Goal: Check status: Check status

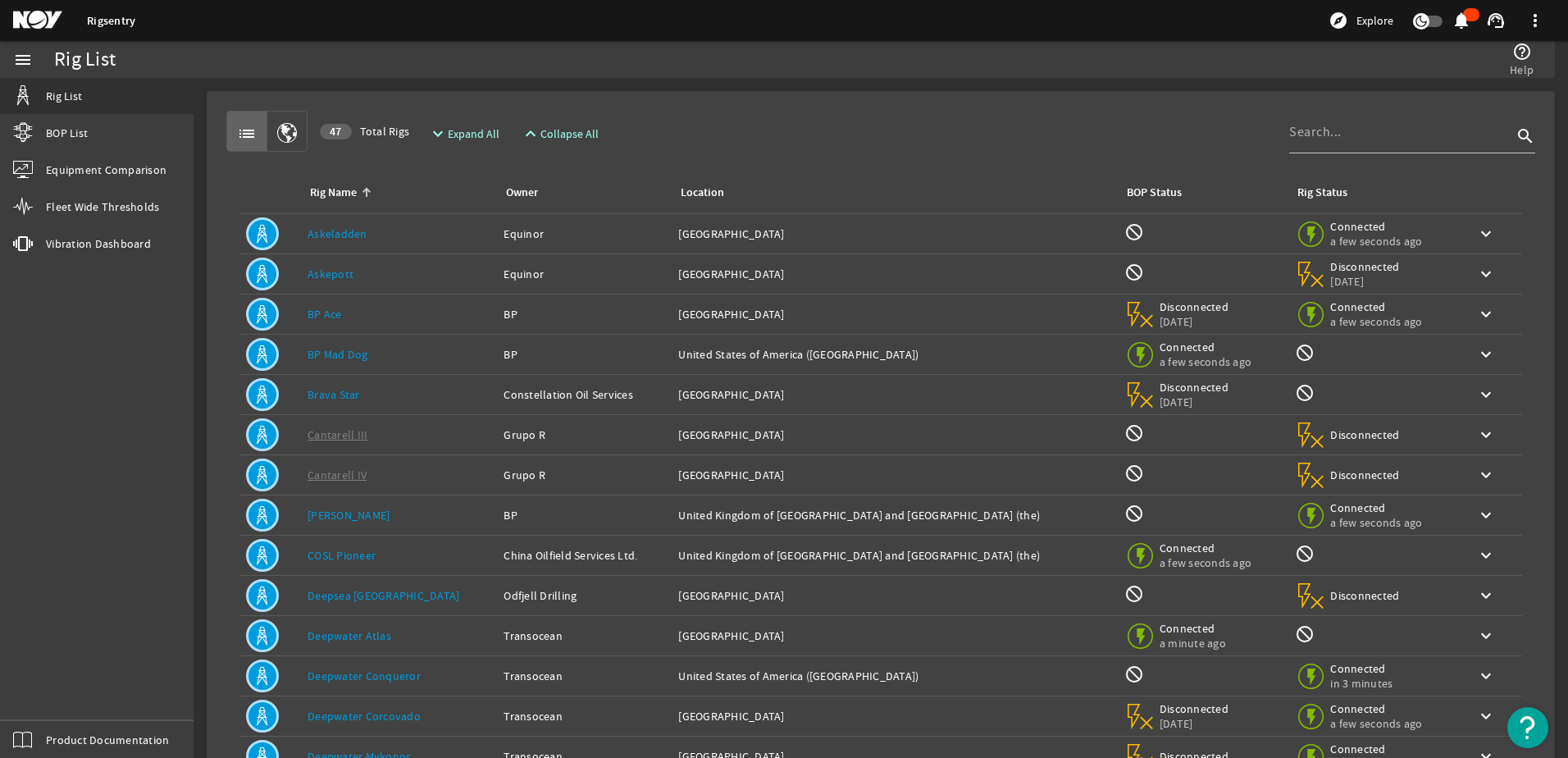
scroll to position [151, 0]
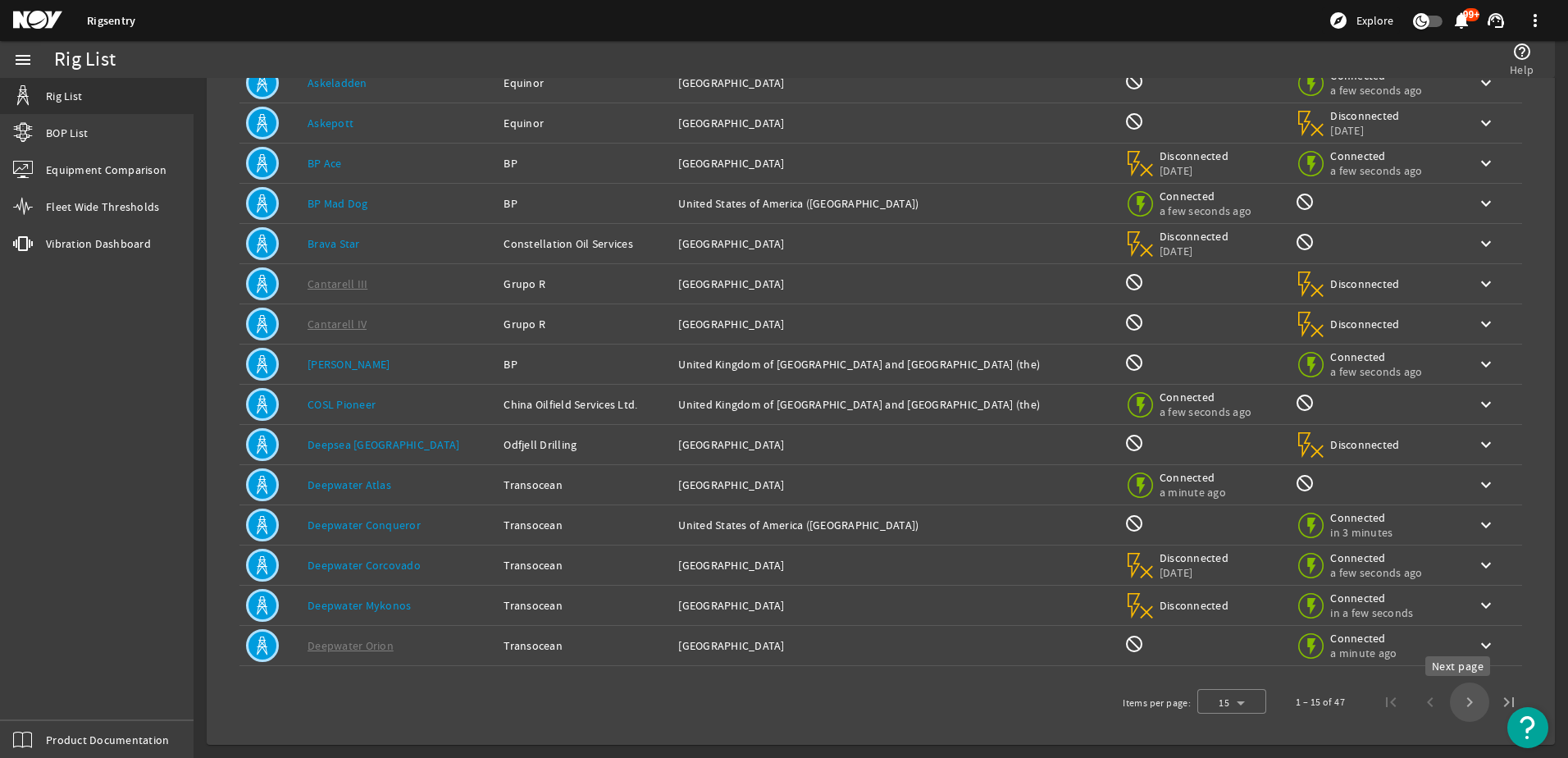
click at [1456, 705] on span "Next page" at bounding box center [1469, 703] width 39 height 39
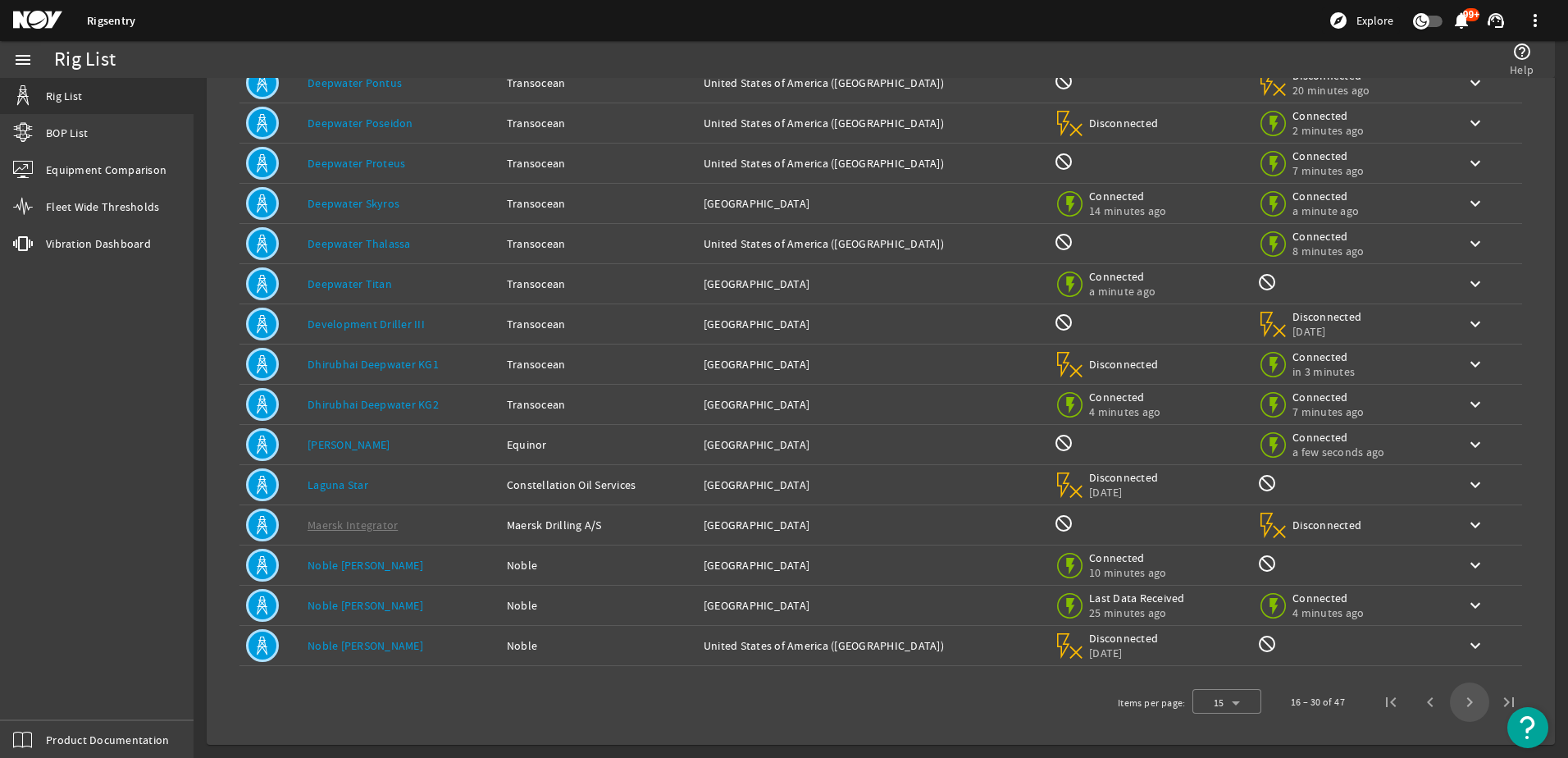
click at [1456, 705] on span "Next page" at bounding box center [1469, 703] width 39 height 39
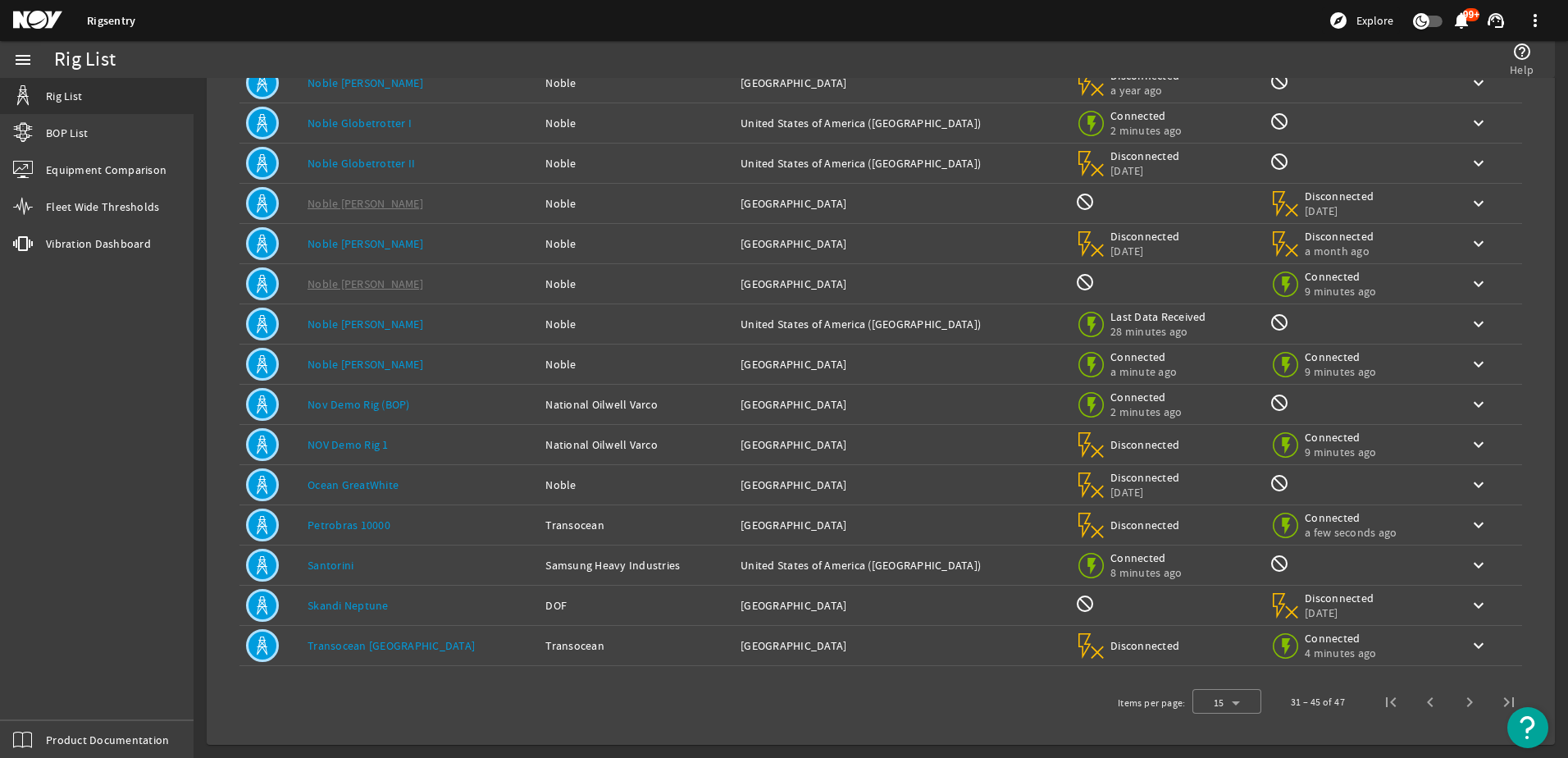
click at [338, 565] on link "Santorini" at bounding box center [330, 565] width 46 height 14
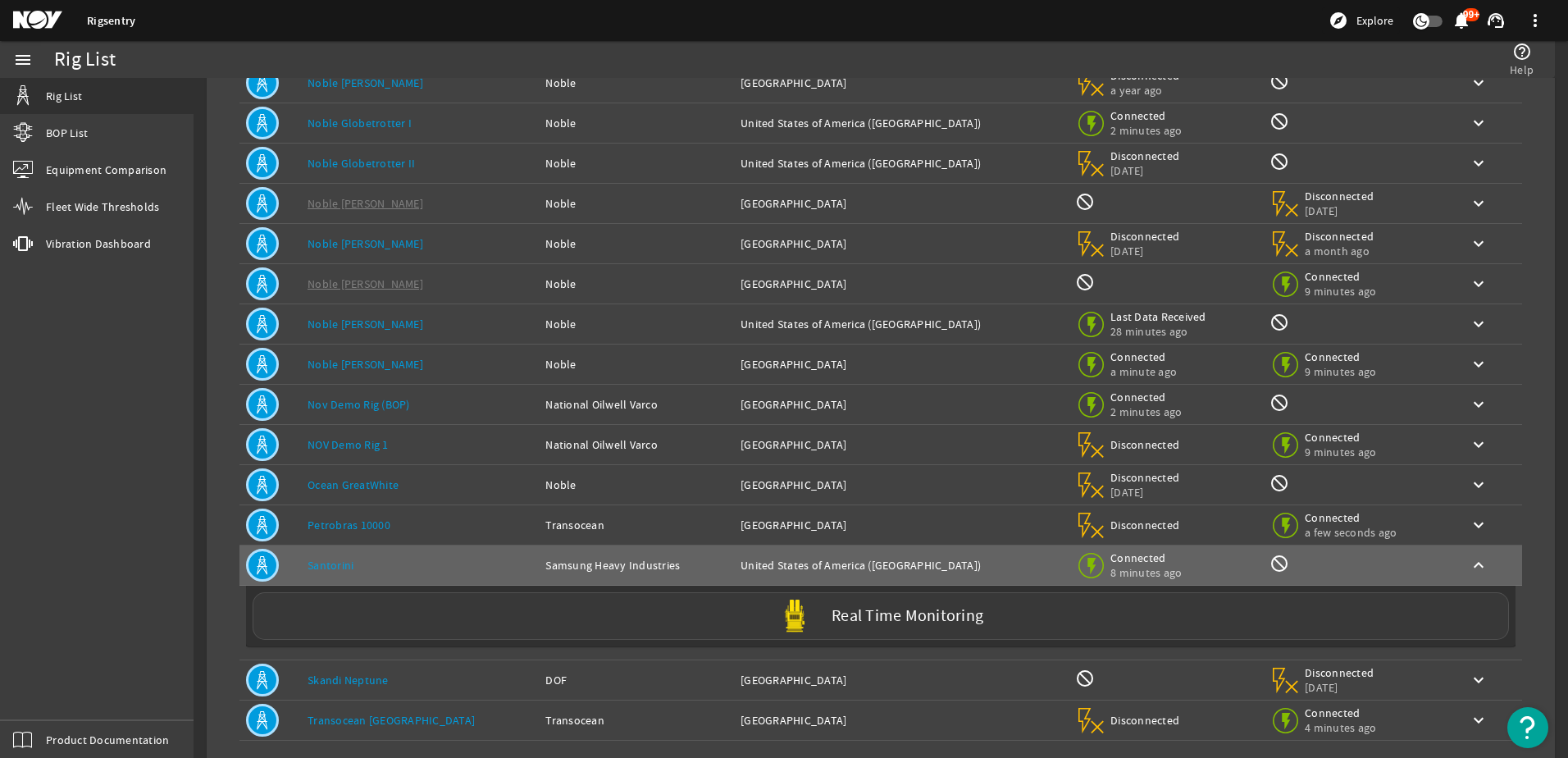
click at [900, 618] on label "Real Time Monitoring" at bounding box center [907, 617] width 152 height 17
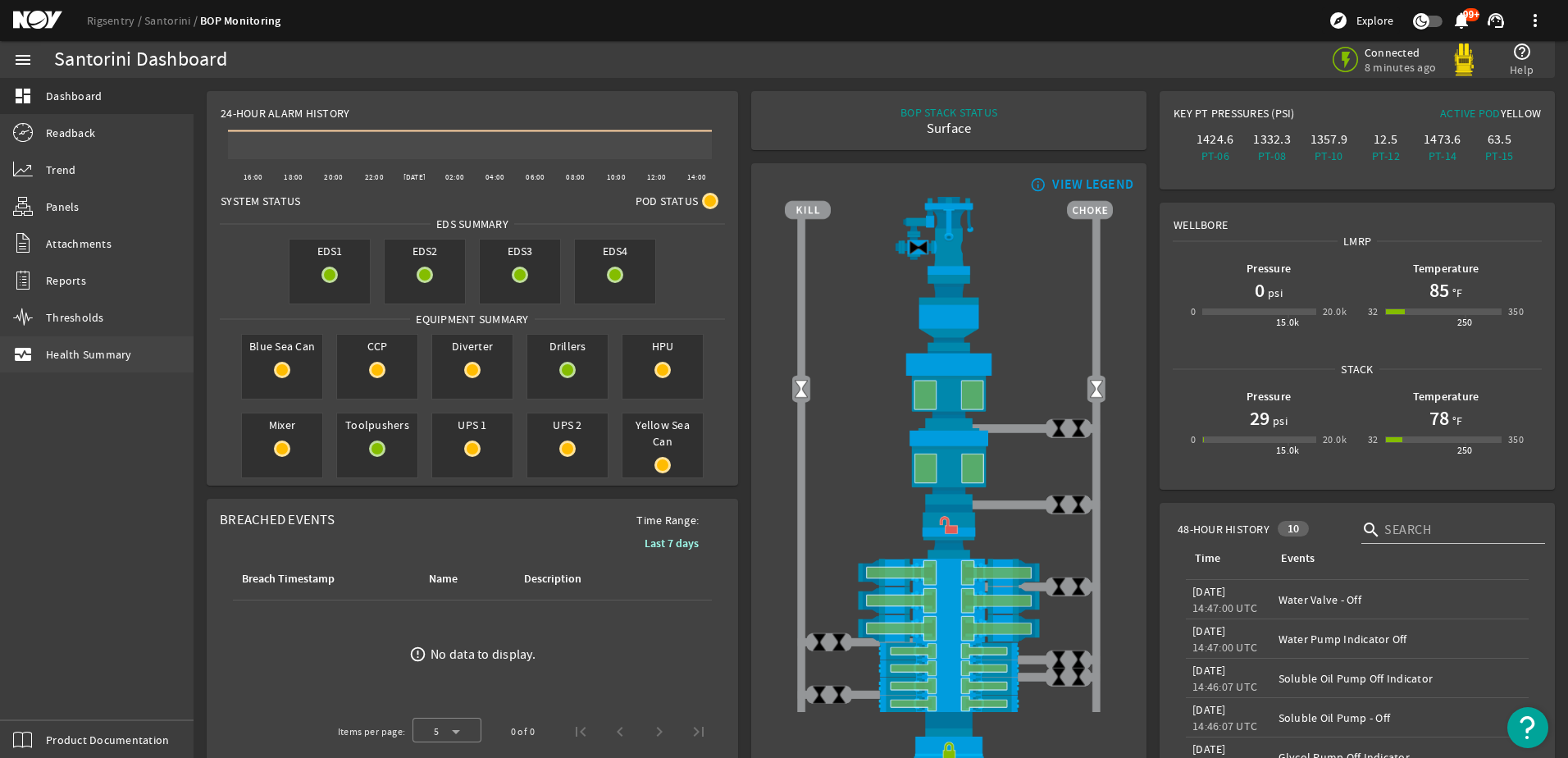
click at [84, 354] on span "Health Summary" at bounding box center [89, 354] width 86 height 16
